Goal: Communication & Community: Answer question/provide support

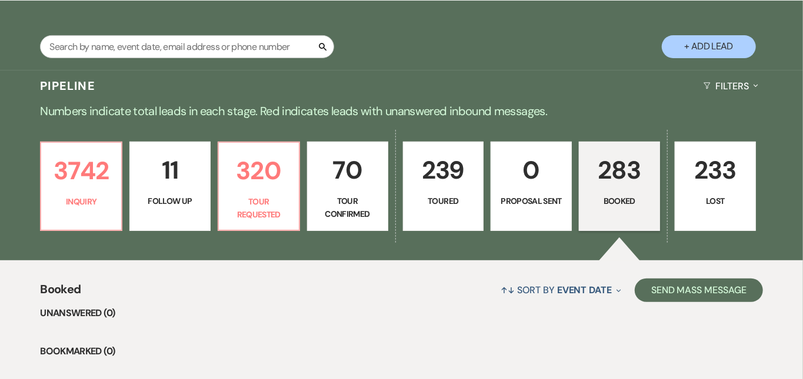
scroll to position [201, 0]
click at [274, 178] on p "320" at bounding box center [259, 170] width 66 height 39
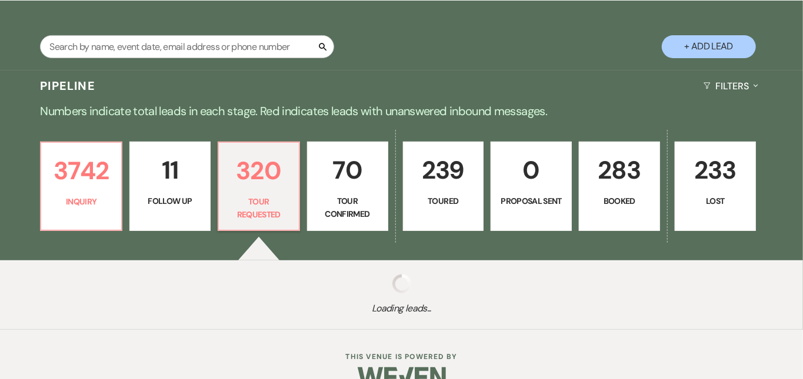
select select "2"
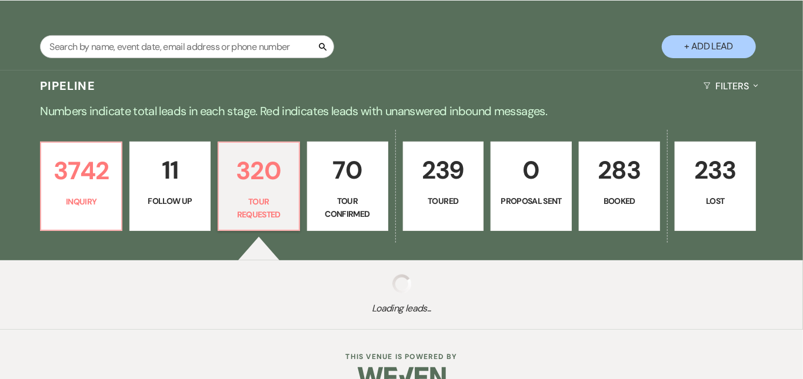
select select "2"
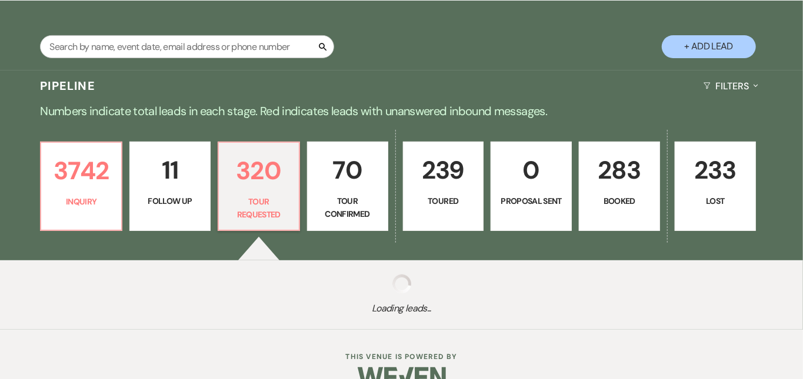
select select "2"
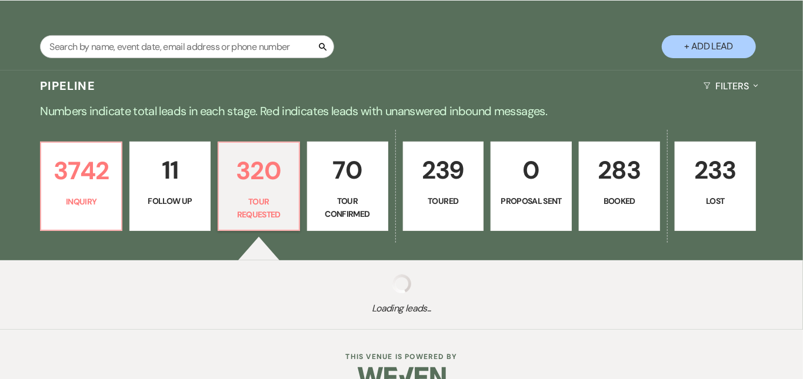
select select "2"
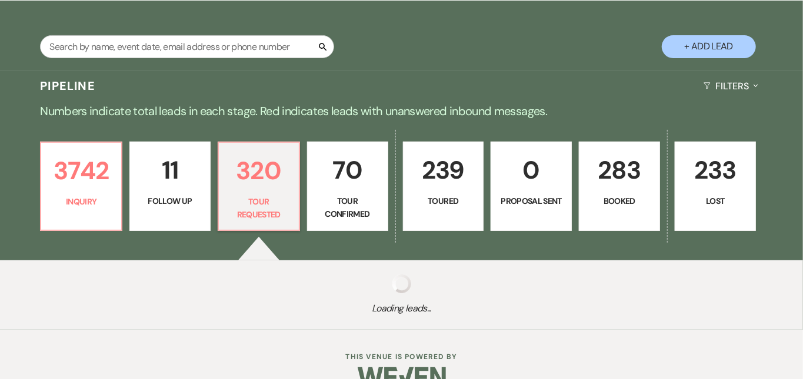
select select "2"
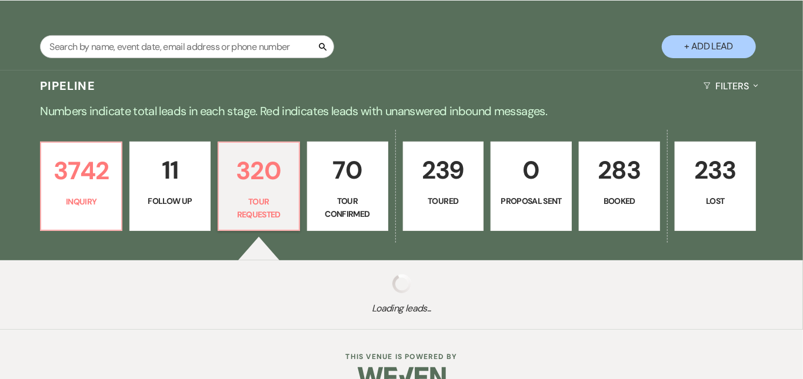
select select "2"
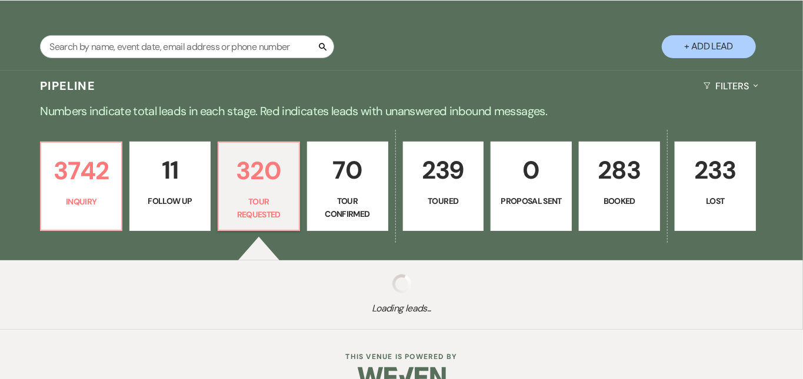
select select "2"
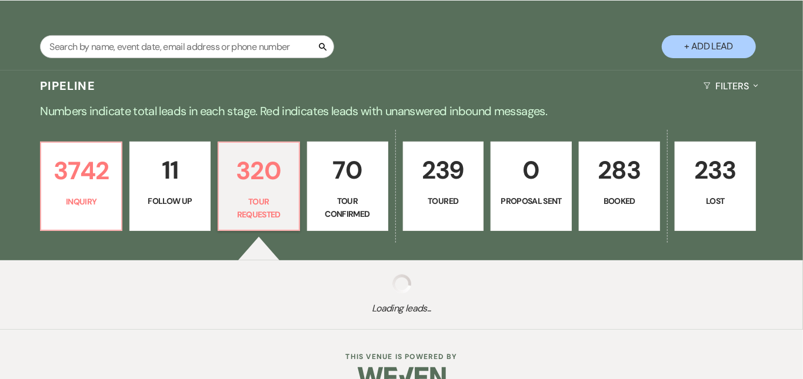
select select "2"
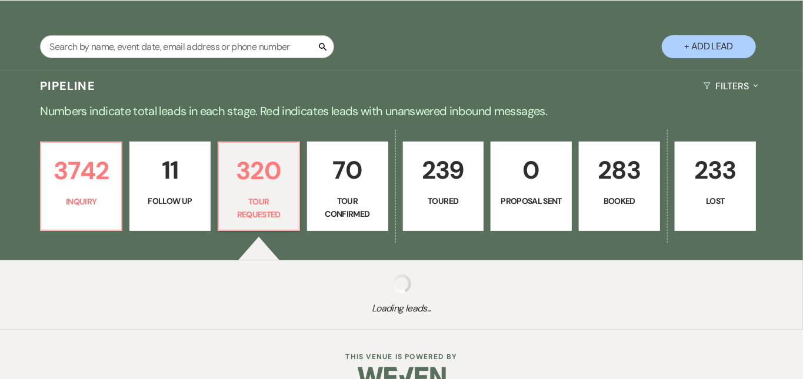
select select "2"
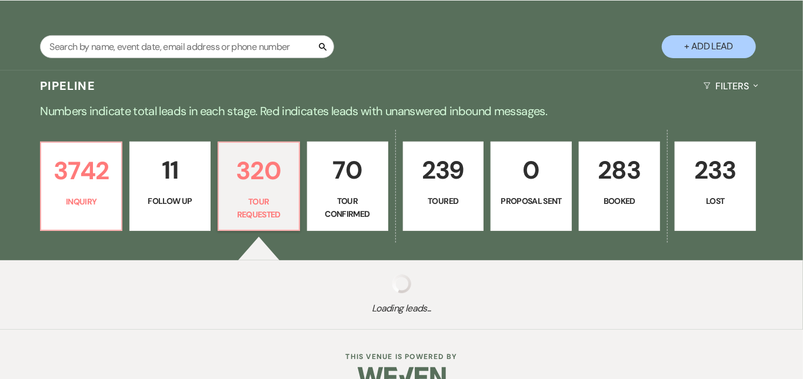
select select "2"
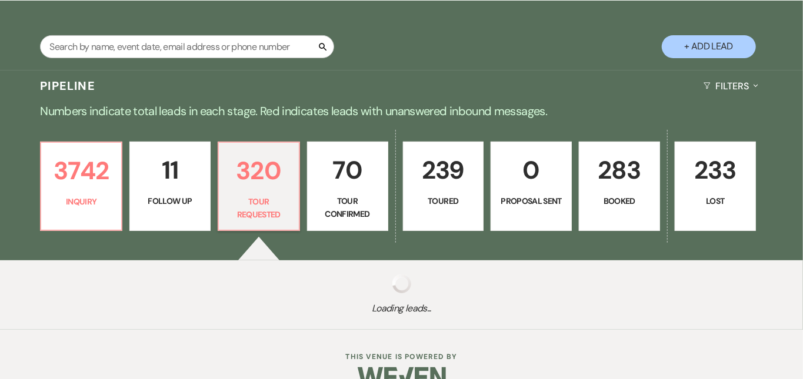
select select "2"
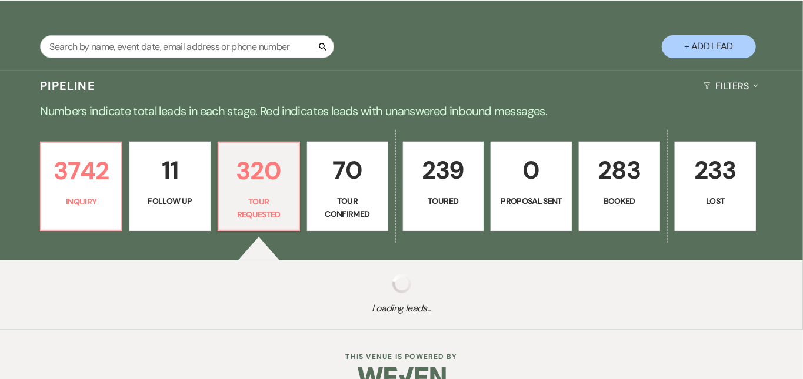
select select "2"
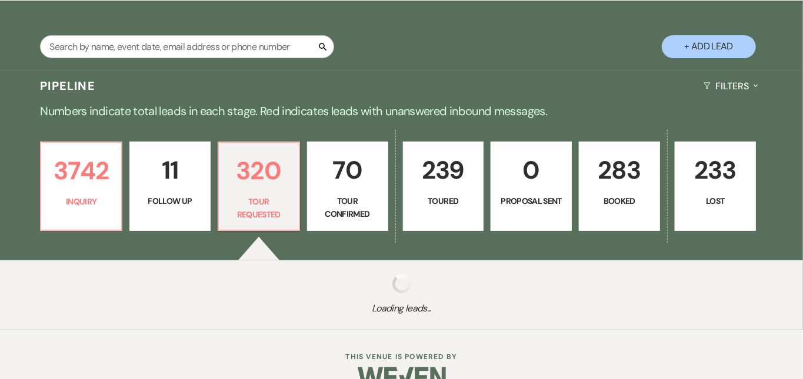
select select "2"
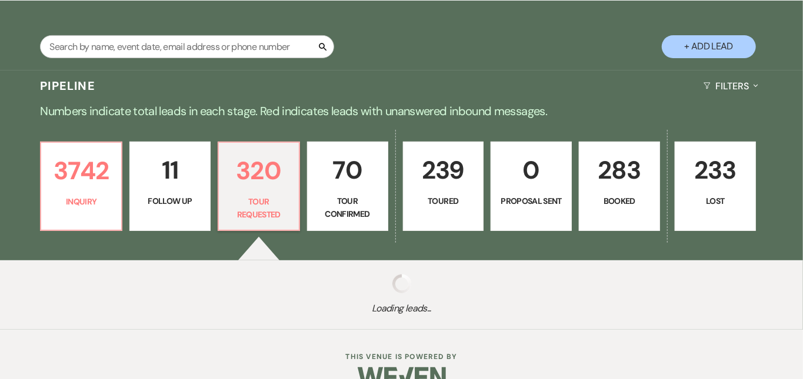
select select "2"
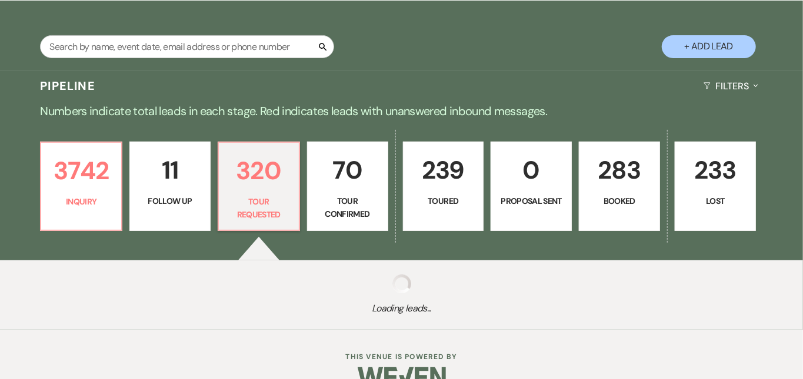
select select "2"
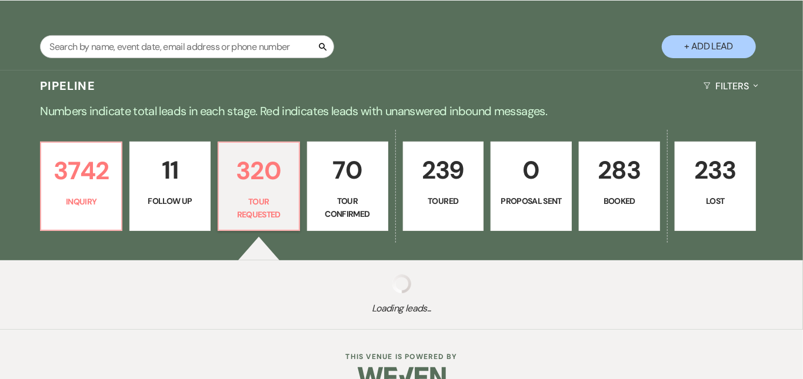
select select "2"
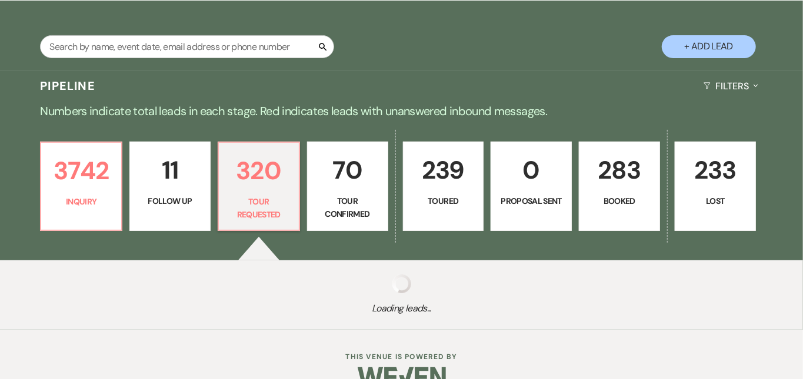
select select "2"
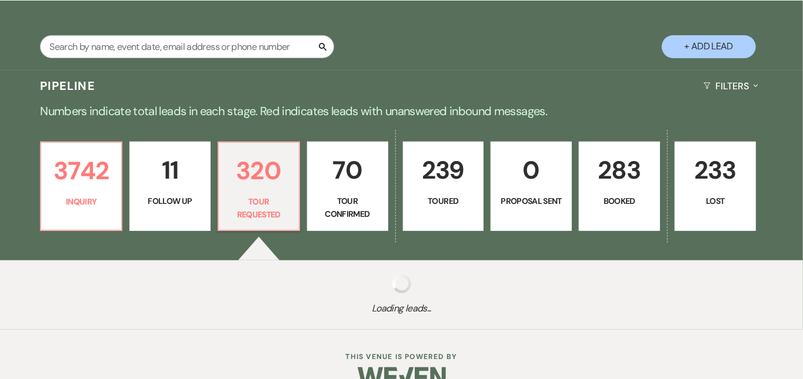
select select "2"
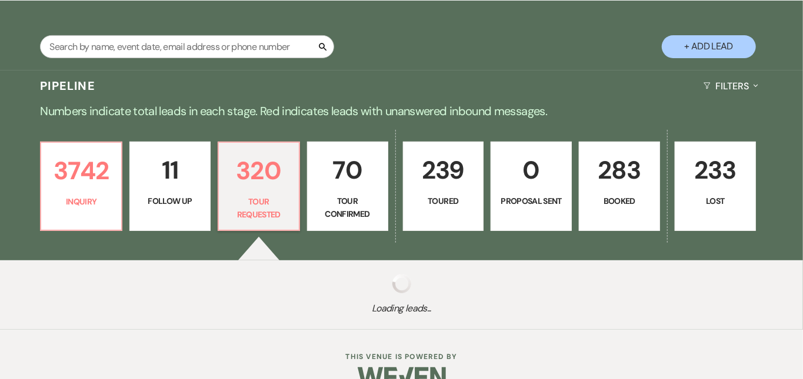
select select "2"
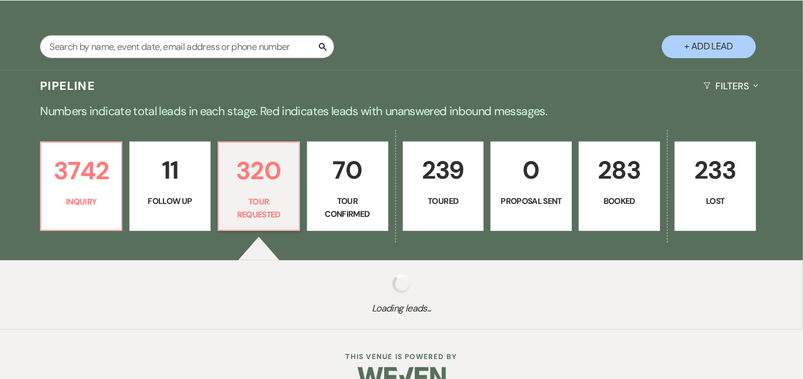
select select "2"
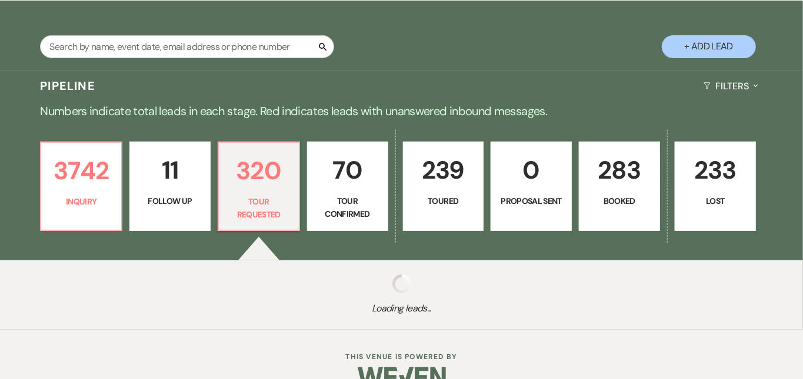
select select "2"
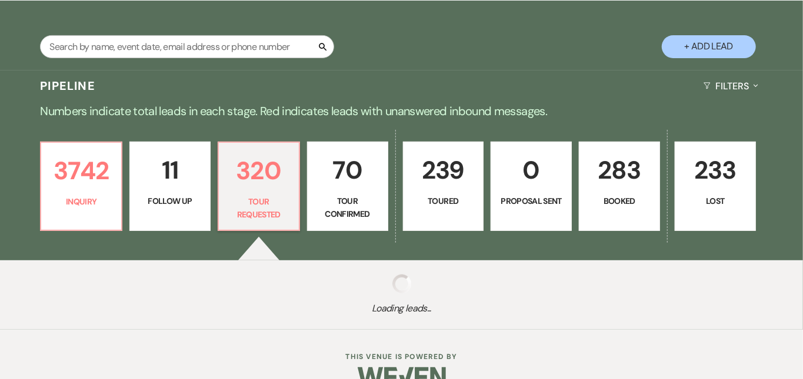
select select "2"
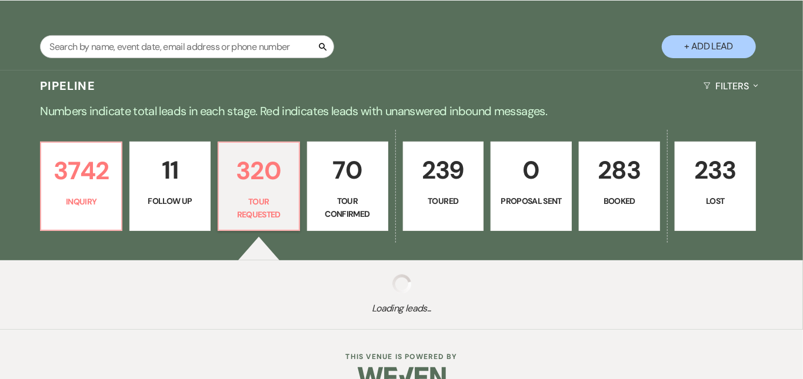
select select "2"
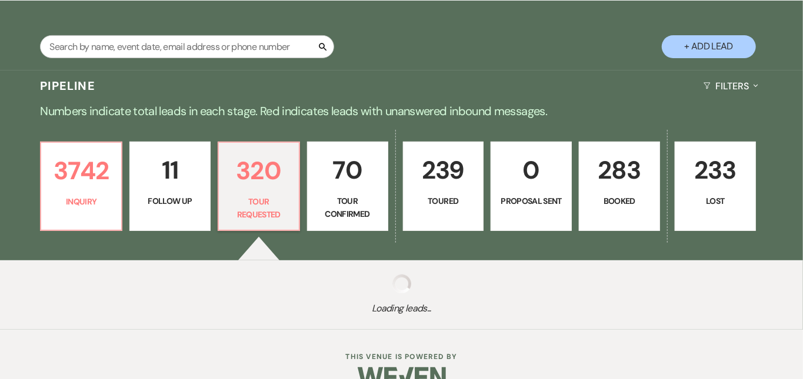
select select "2"
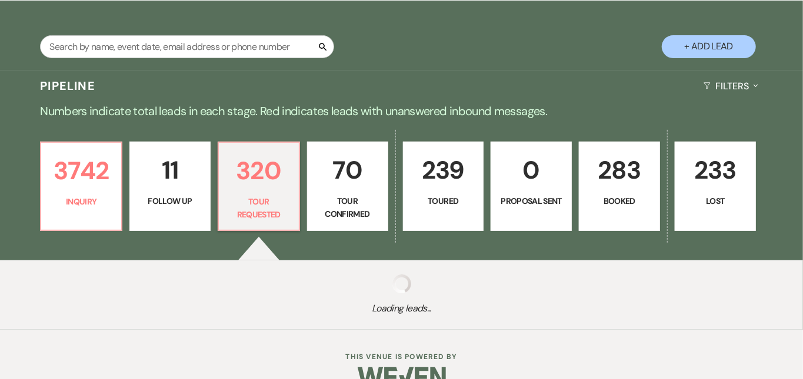
select select "2"
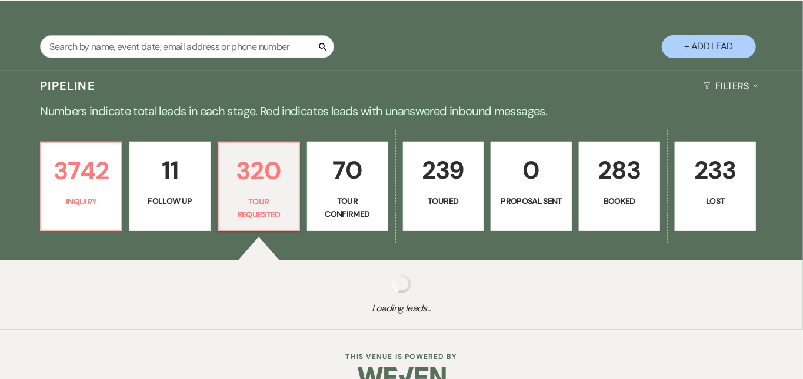
select select "2"
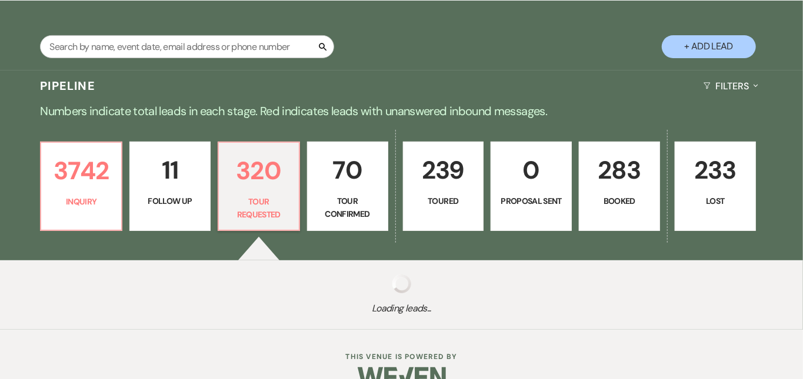
select select "2"
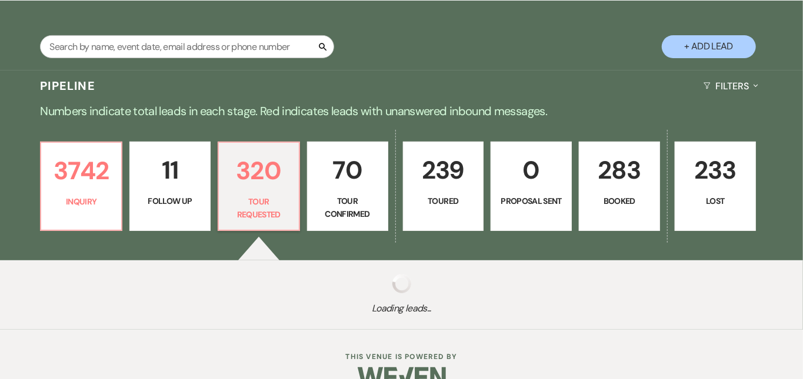
select select "2"
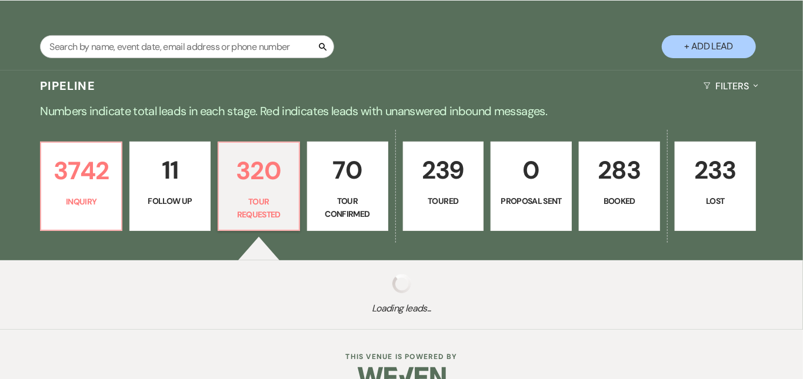
select select "2"
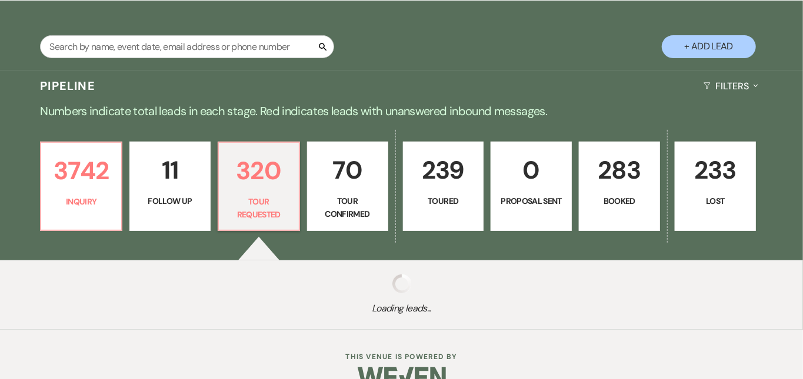
select select "2"
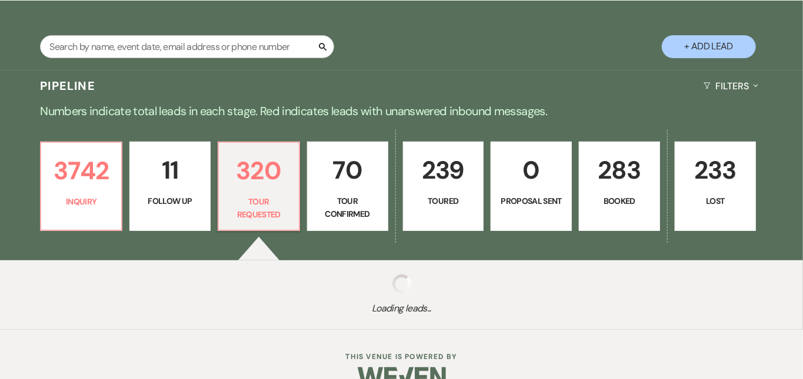
select select "2"
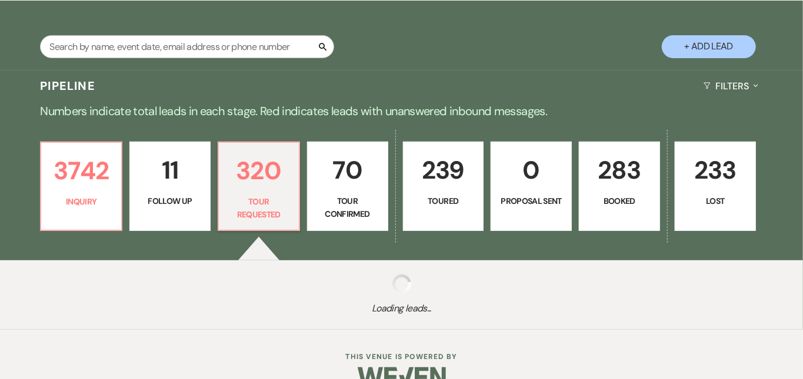
select select "2"
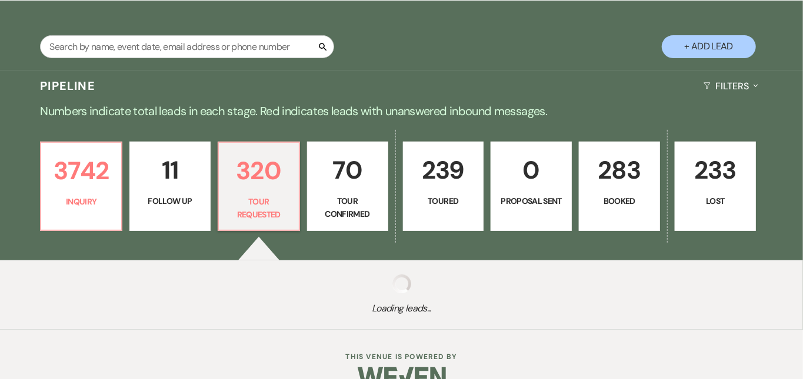
select select "2"
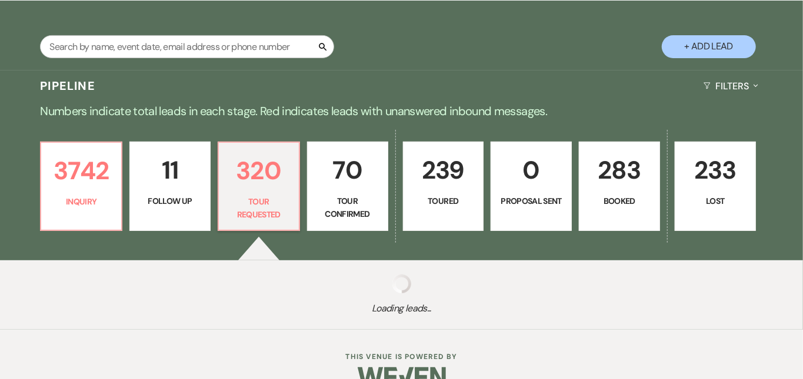
select select "2"
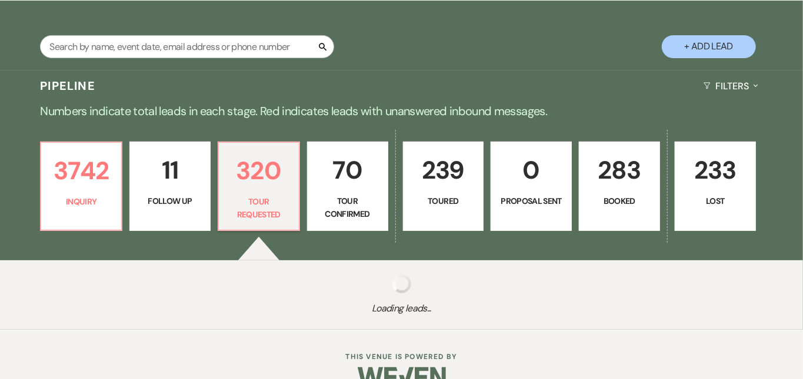
select select "2"
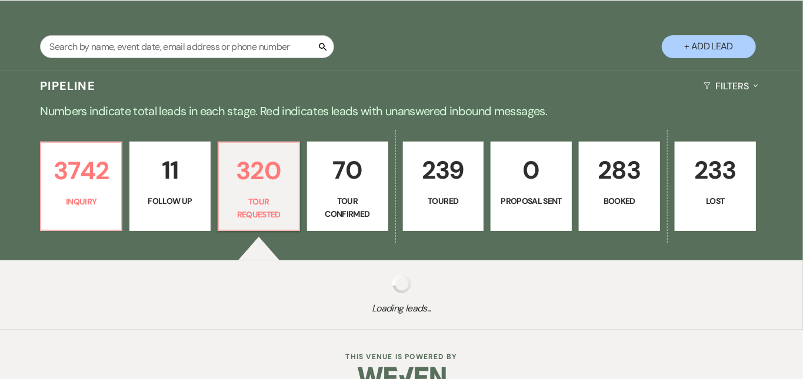
select select "2"
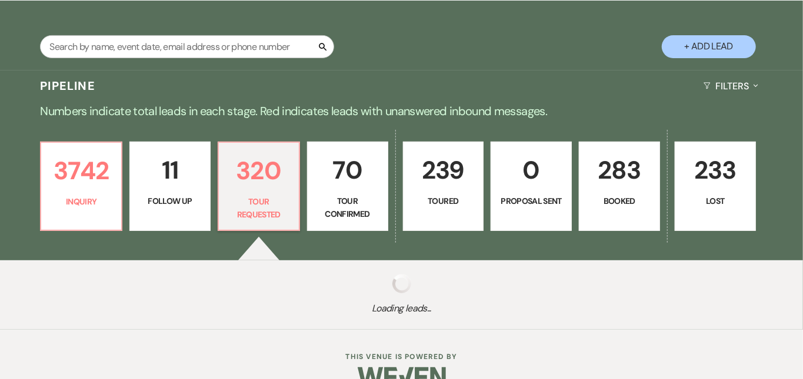
select select "2"
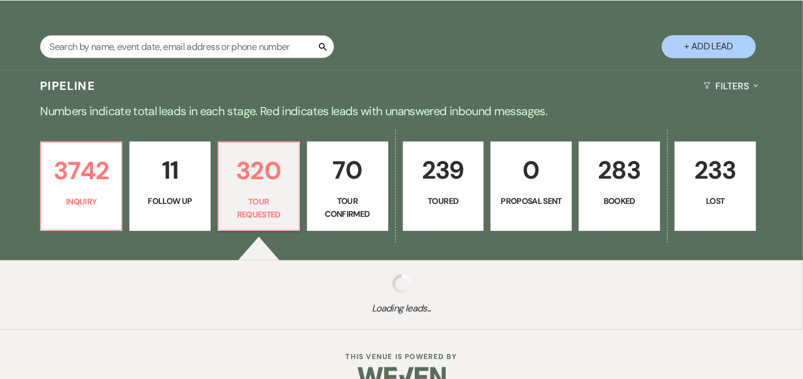
select select "2"
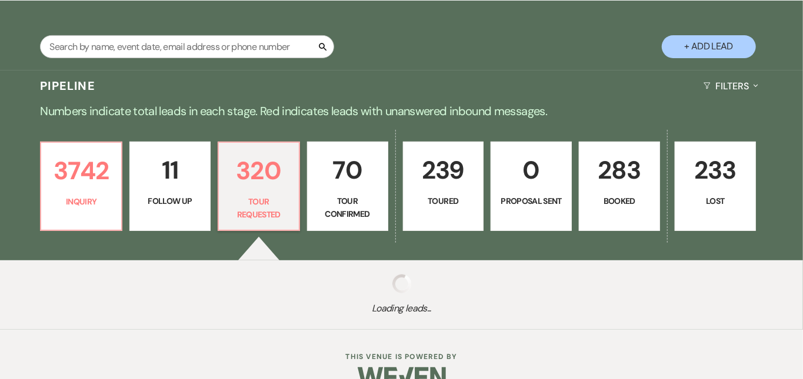
select select "2"
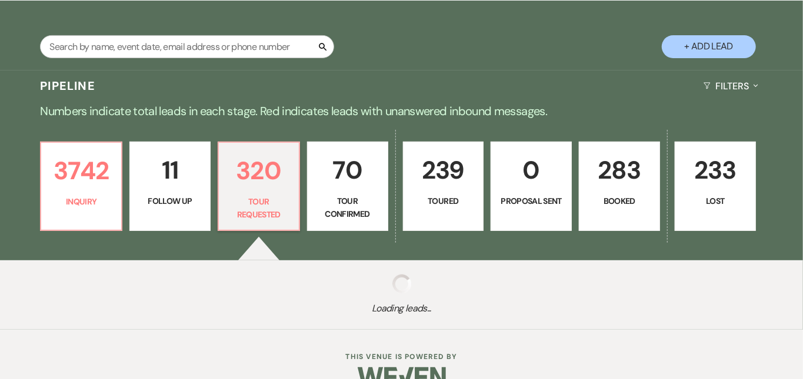
select select "2"
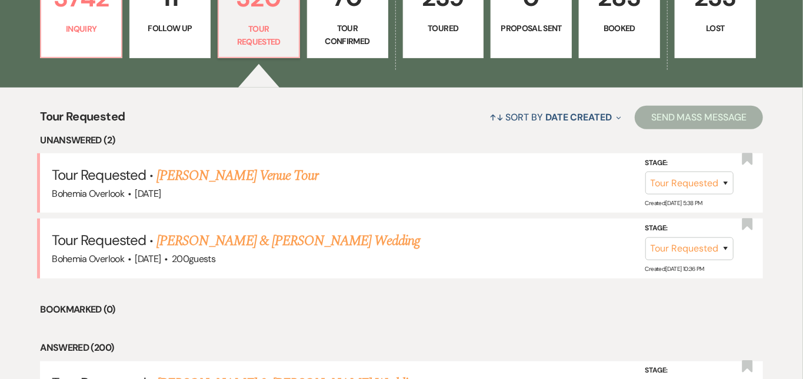
scroll to position [386, 0]
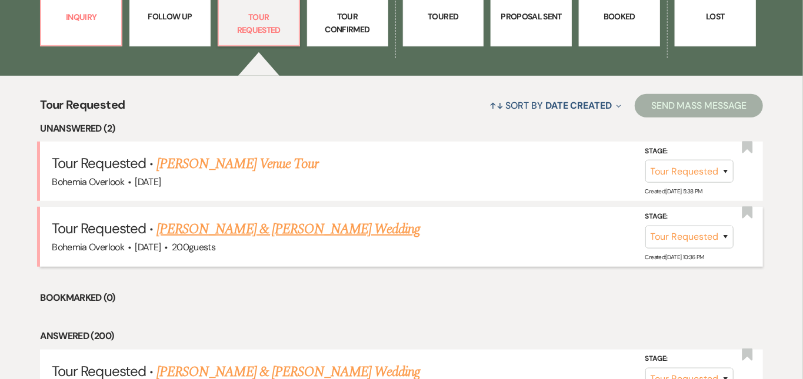
click at [271, 219] on link "[PERSON_NAME] & [PERSON_NAME] Wedding" at bounding box center [287, 229] width 263 height 21
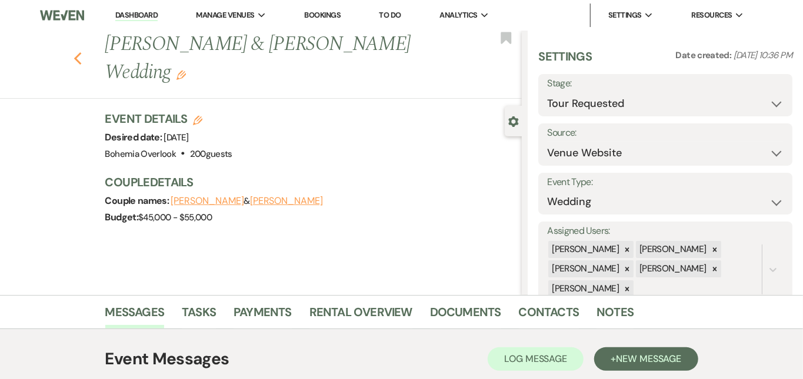
click at [74, 52] on icon "Previous" at bounding box center [78, 59] width 9 height 14
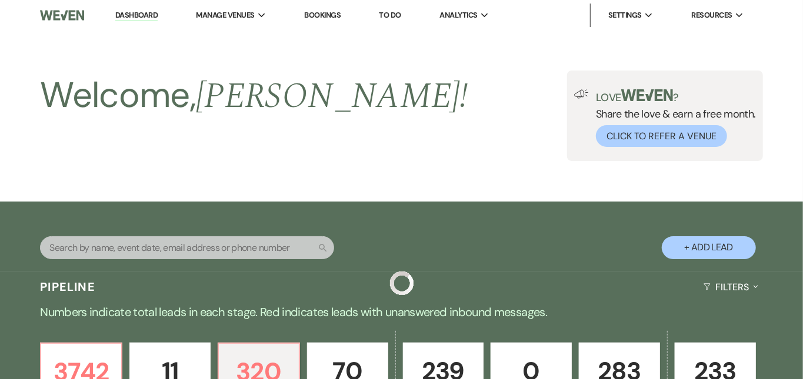
scroll to position [386, 0]
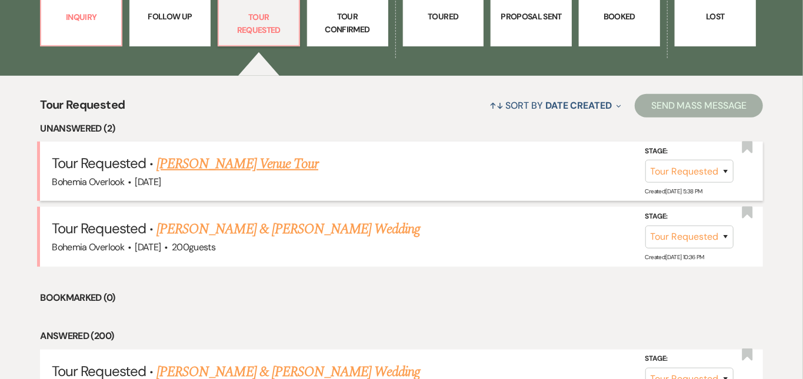
click at [276, 153] on link "[PERSON_NAME] Venue Tour" at bounding box center [237, 163] width 162 height 21
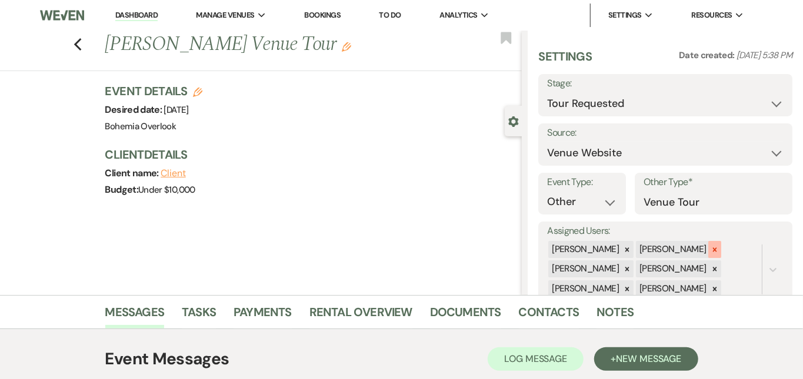
click at [719, 246] on icon at bounding box center [714, 250] width 8 height 8
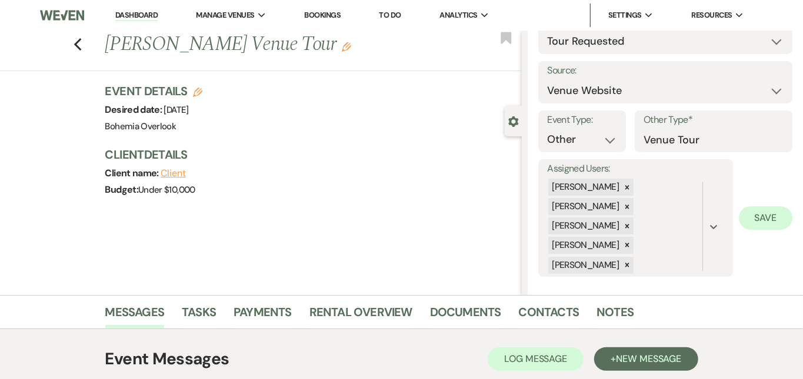
click at [766, 219] on button "Save" at bounding box center [766, 218] width 54 height 24
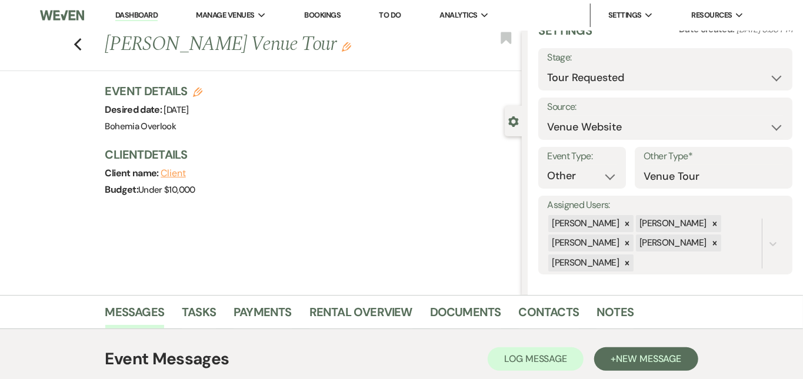
scroll to position [0, 0]
click at [128, 13] on link "Dashboard" at bounding box center [136, 15] width 42 height 11
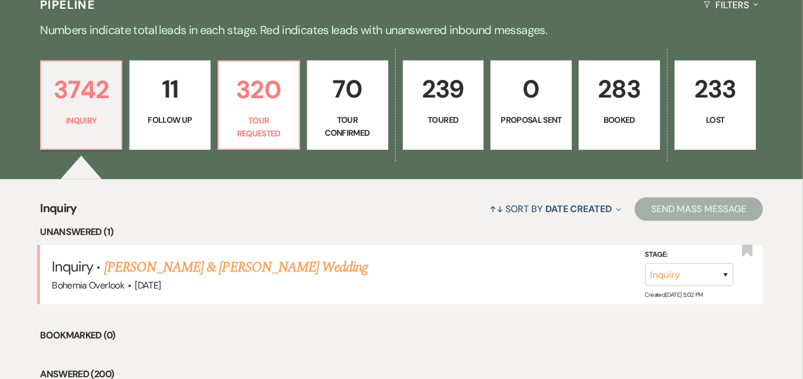
scroll to position [322, 0]
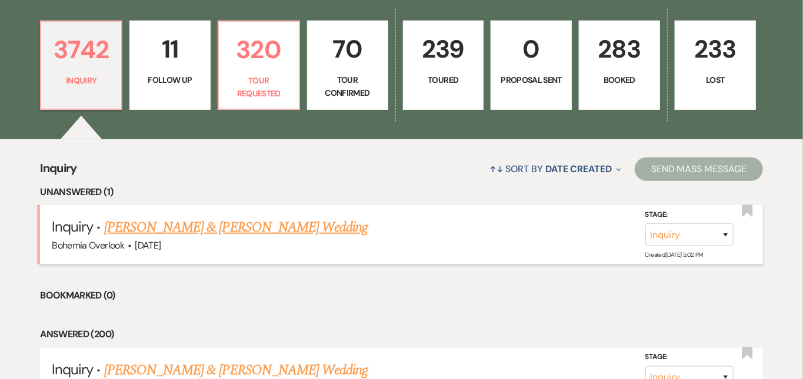
click at [231, 219] on link "[PERSON_NAME] & [PERSON_NAME] Wedding" at bounding box center [235, 227] width 263 height 21
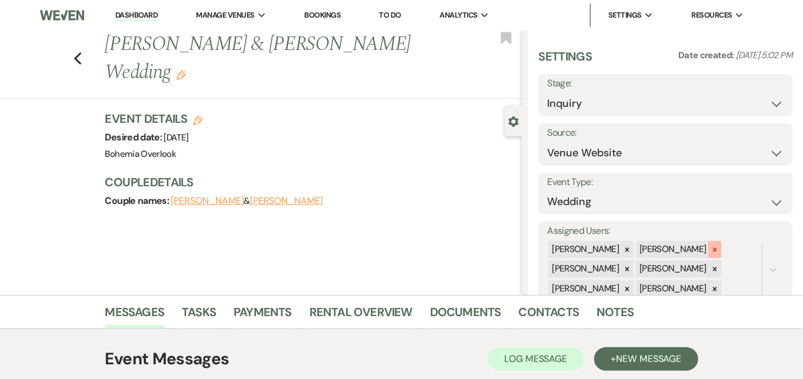
click at [721, 243] on div at bounding box center [714, 249] width 13 height 17
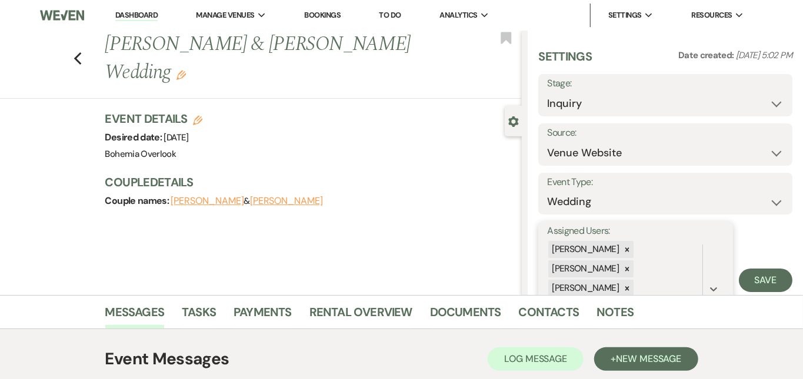
scroll to position [62, 0]
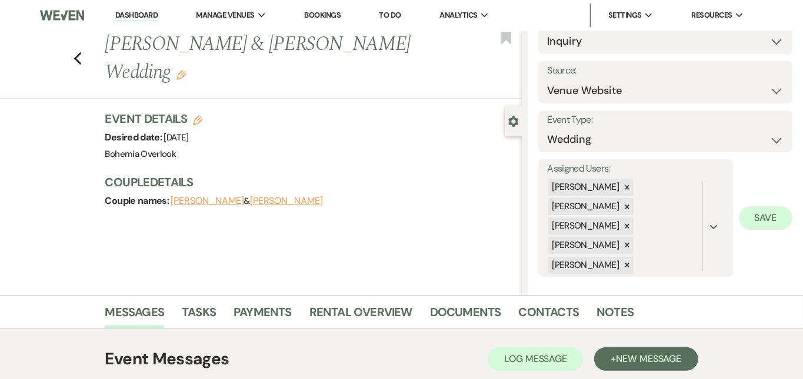
click at [762, 209] on button "Save" at bounding box center [766, 218] width 54 height 24
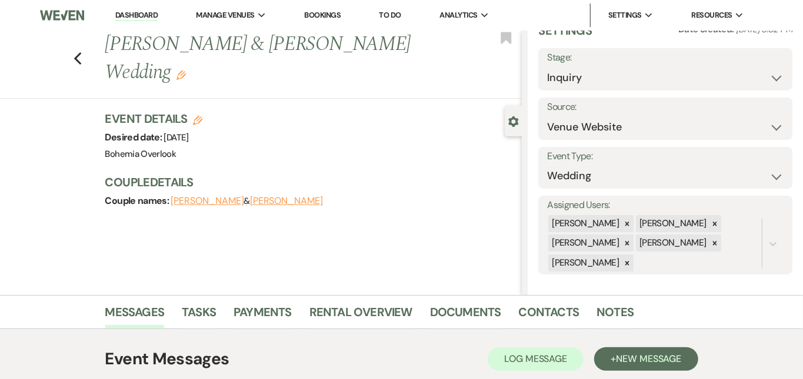
scroll to position [0, 0]
click at [138, 17] on link "Dashboard" at bounding box center [136, 15] width 42 height 11
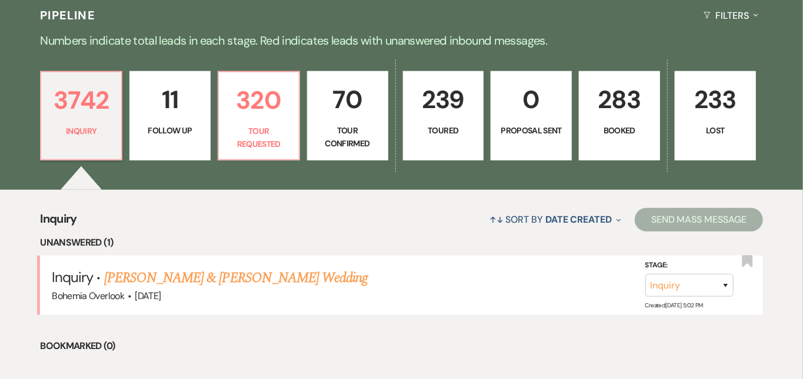
scroll to position [274, 0]
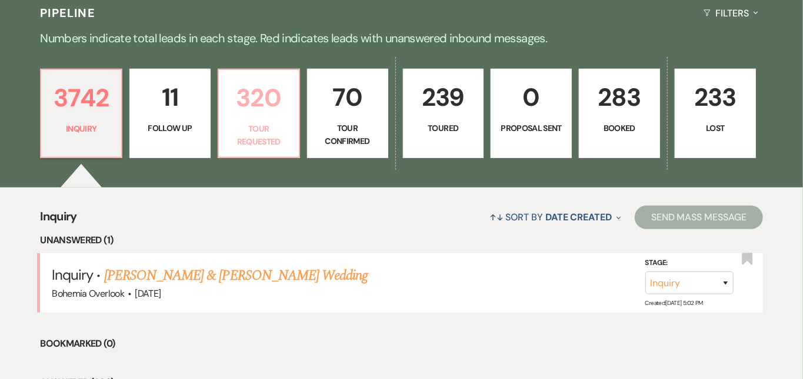
click at [282, 93] on p "320" at bounding box center [259, 97] width 66 height 39
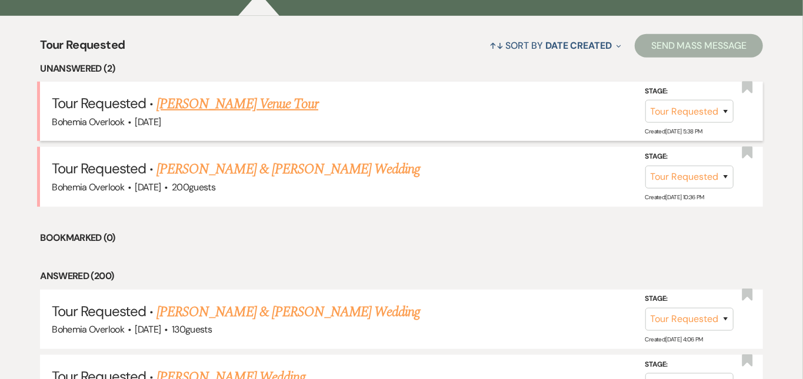
scroll to position [447, 0]
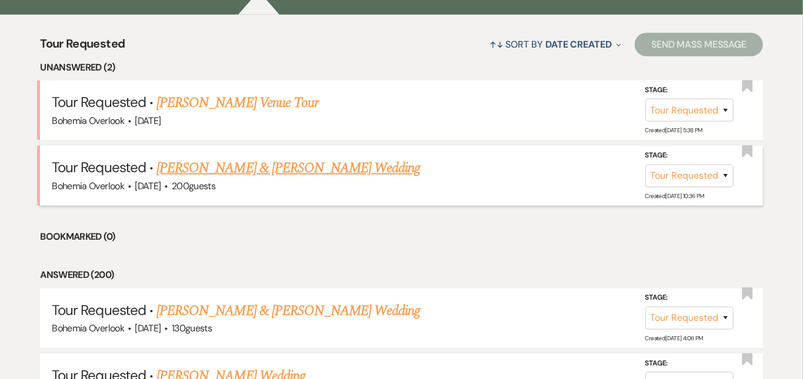
click at [274, 179] on div "Bohemia Overlook · [DATE] · 200 guests" at bounding box center [401, 186] width 699 height 15
click at [271, 158] on link "[PERSON_NAME] & [PERSON_NAME] Wedding" at bounding box center [287, 168] width 263 height 21
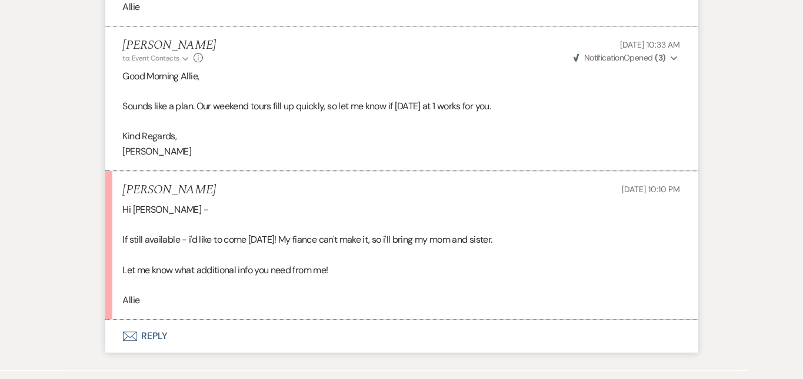
scroll to position [1586, 0]
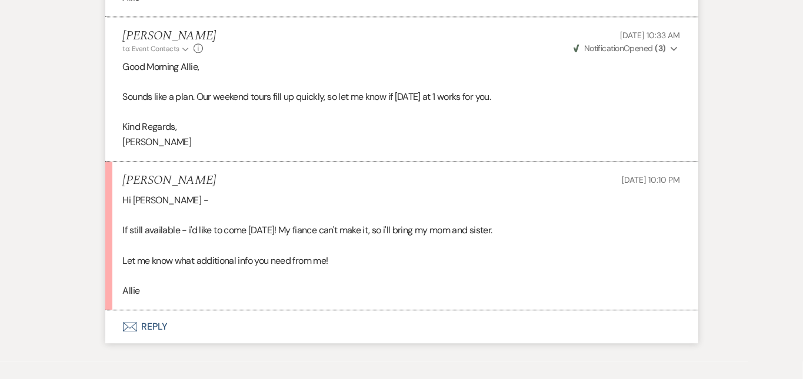
click at [325, 310] on button "Envelope Reply" at bounding box center [401, 326] width 593 height 33
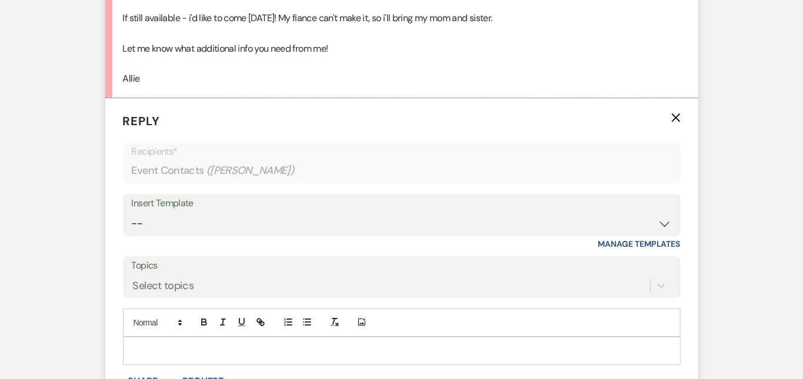
scroll to position [1806, 0]
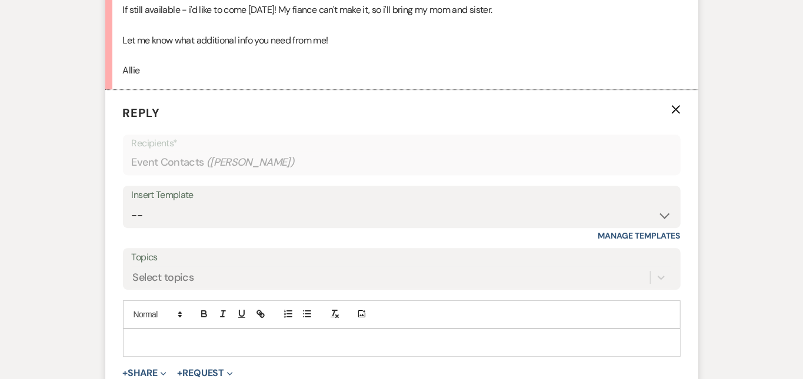
click at [325, 336] on p at bounding box center [401, 342] width 539 height 13
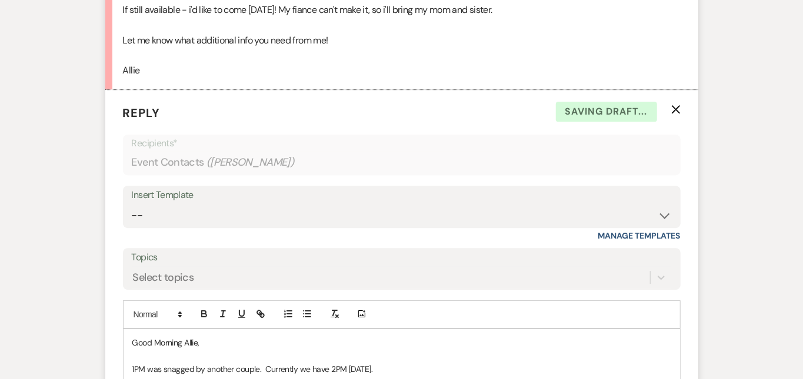
scroll to position [2016, 0]
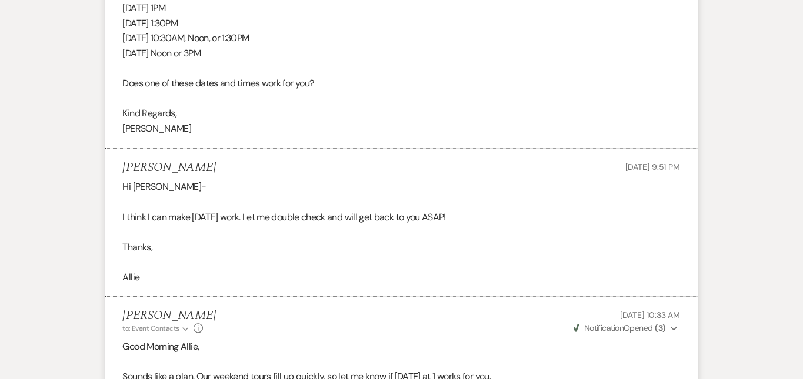
scroll to position [1218, 0]
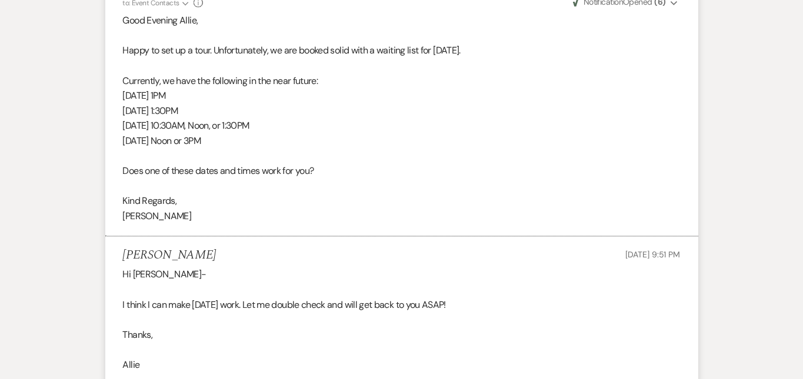
click at [784, 261] on div "Messages Tasks Payments Rental Overview Documents Contacts Notes Event Messages…" at bounding box center [401, 113] width 803 height 2073
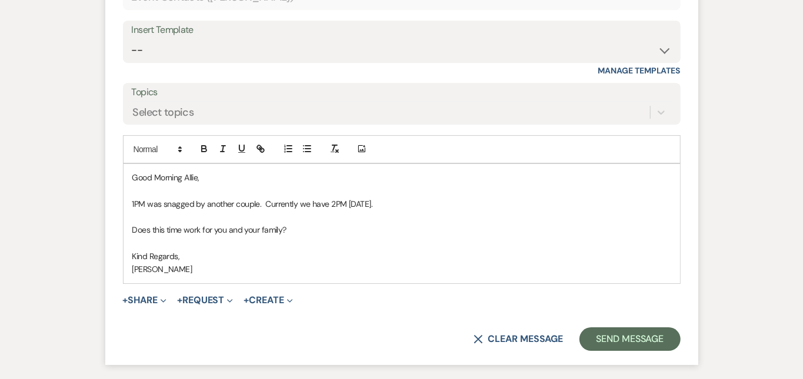
scroll to position [1974, 0]
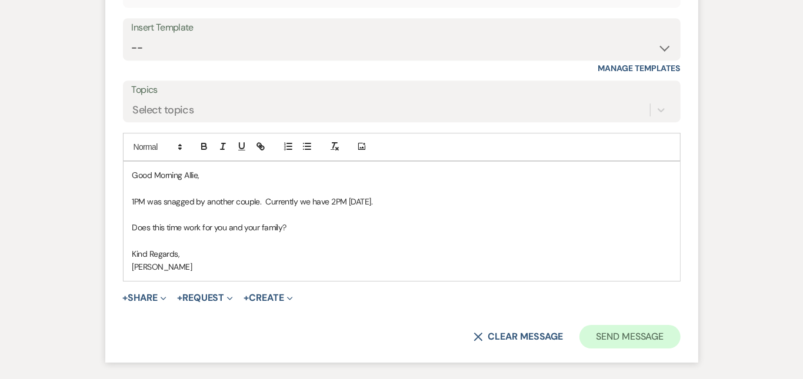
click at [680, 325] on button "Send Message" at bounding box center [629, 337] width 101 height 24
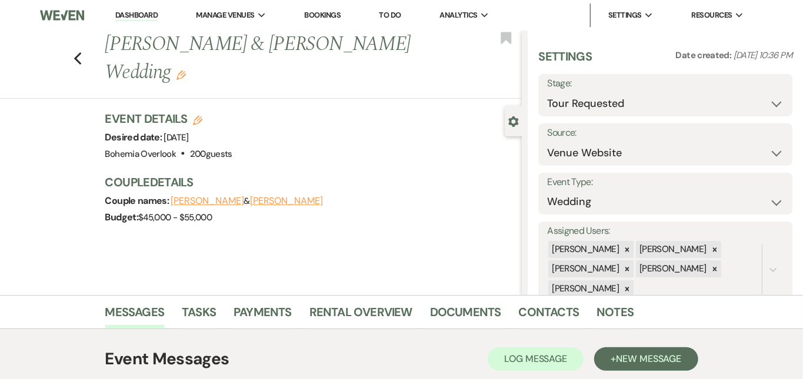
scroll to position [0, 0]
click at [152, 15] on link "Dashboard" at bounding box center [136, 15] width 42 height 11
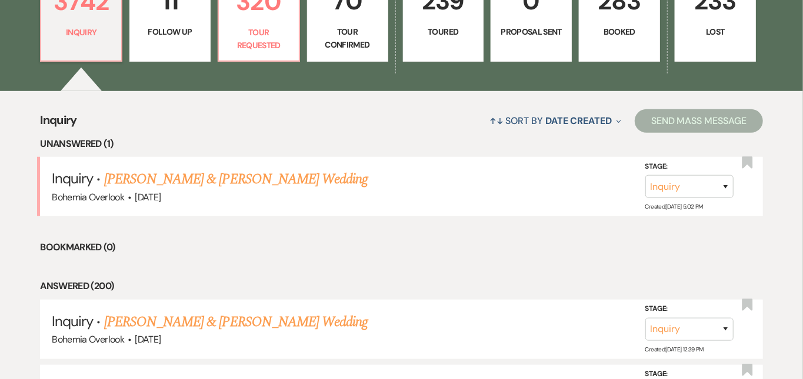
scroll to position [399, 0]
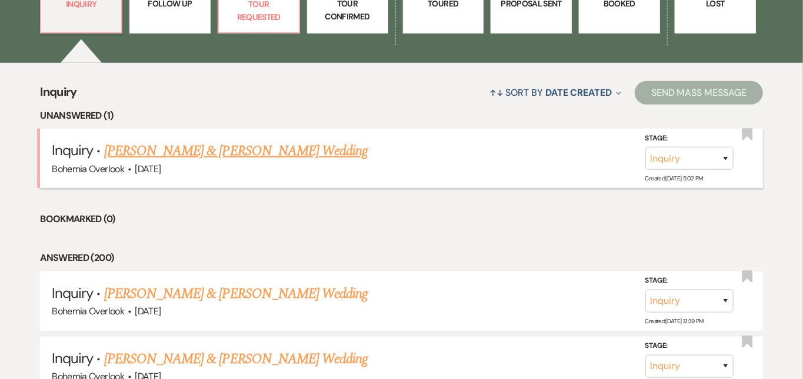
click at [333, 145] on link "[PERSON_NAME] & [PERSON_NAME] Wedding" at bounding box center [235, 151] width 263 height 21
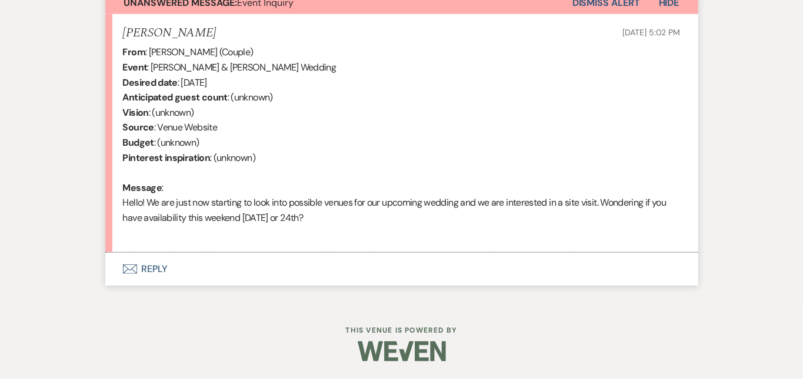
scroll to position [443, 0]
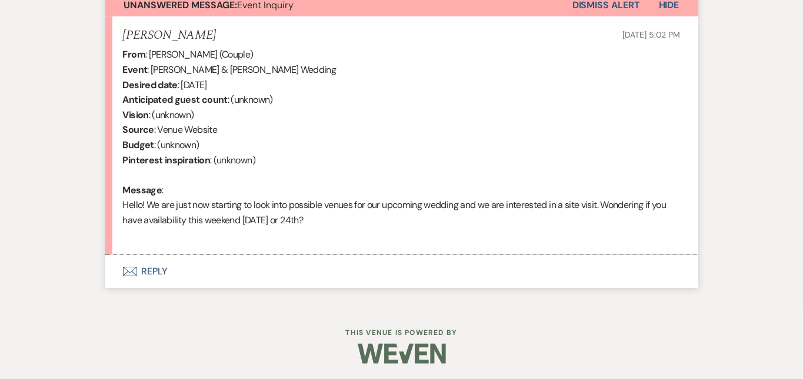
click at [313, 270] on button "Envelope Reply" at bounding box center [401, 271] width 593 height 33
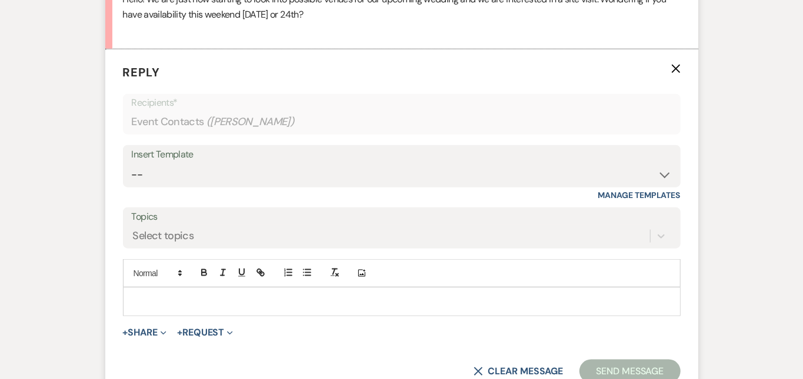
scroll to position [681, 0]
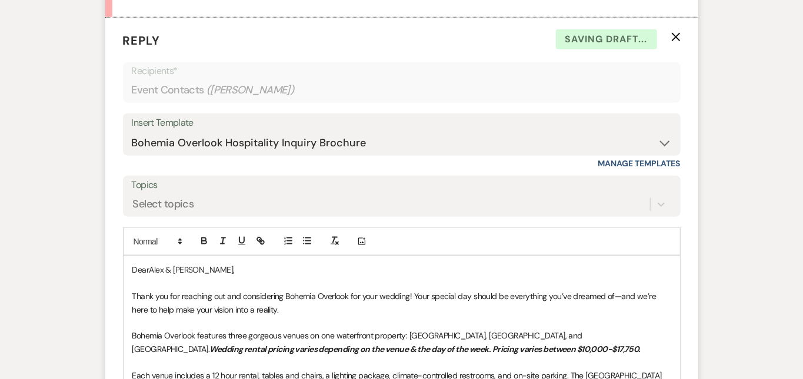
click at [132, 266] on p "DearAlex & [PERSON_NAME]," at bounding box center [401, 269] width 539 height 13
drag, startPoint x: 112, startPoint y: 266, endPoint x: 82, endPoint y: 259, distance: 30.2
click at [105, 259] on form "Reply X Draft saved! Recipients* Event Contacts ( [PERSON_NAME] ) Insert Templa…" at bounding box center [401, 329] width 593 height 623
click at [781, 197] on div "Messages Tasks Payments Rental Overview Documents Contacts Notes Event Messages…" at bounding box center [401, 143] width 803 height 1058
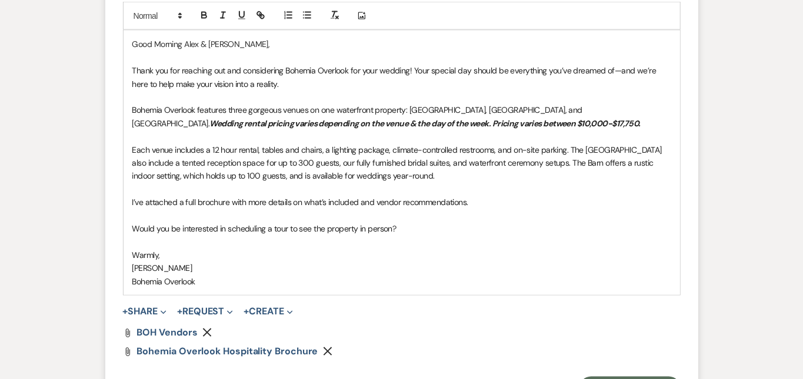
scroll to position [909, 0]
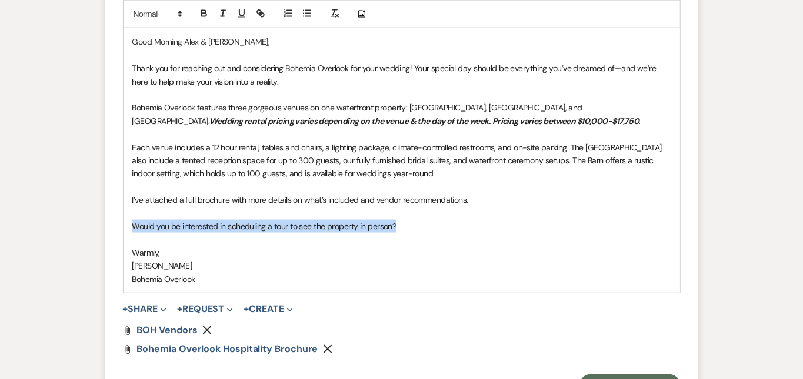
drag, startPoint x: 375, startPoint y: 225, endPoint x: 88, endPoint y: 223, distance: 287.0
click at [123, 221] on div "Good Morning [PERSON_NAME] & [PERSON_NAME], Thank you for reaching out and cons…" at bounding box center [401, 160] width 556 height 264
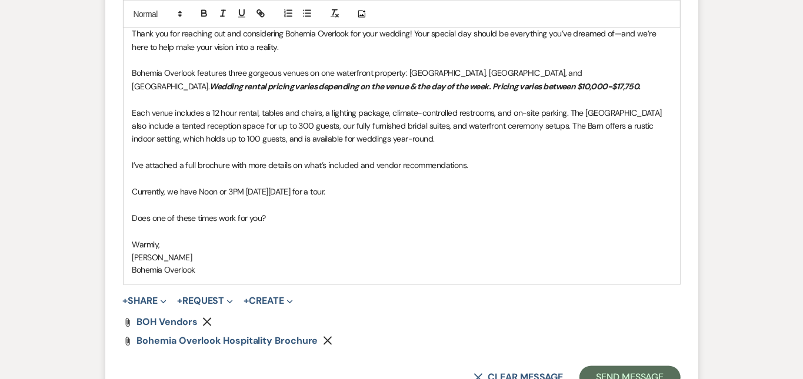
scroll to position [996, 0]
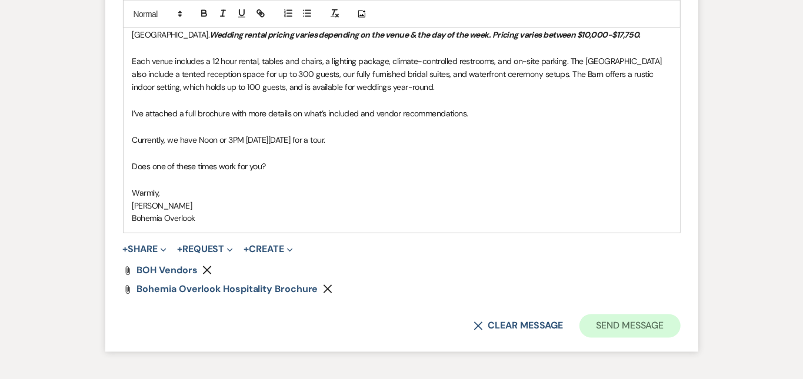
click at [680, 318] on button "Send Message" at bounding box center [629, 327] width 101 height 24
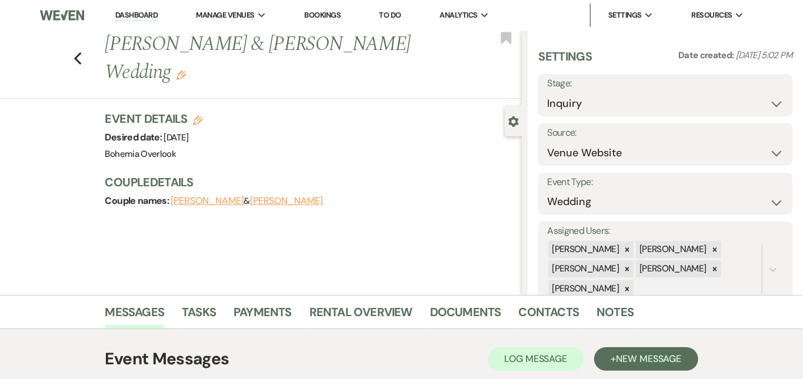
scroll to position [0, 0]
click at [151, 14] on link "Dashboard" at bounding box center [136, 15] width 42 height 11
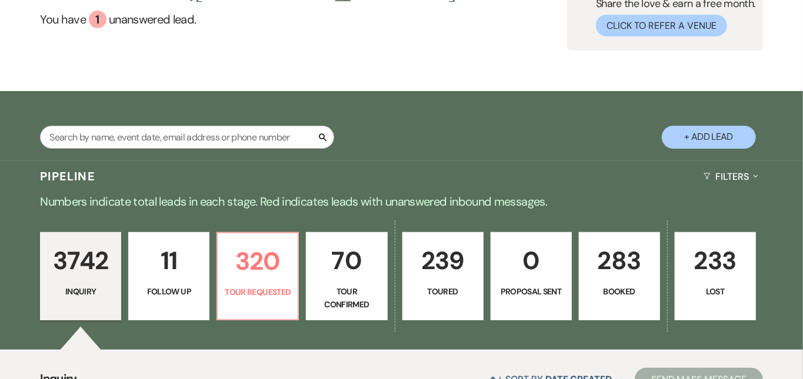
scroll to position [186, 0]
